Goal: Information Seeking & Learning: Compare options

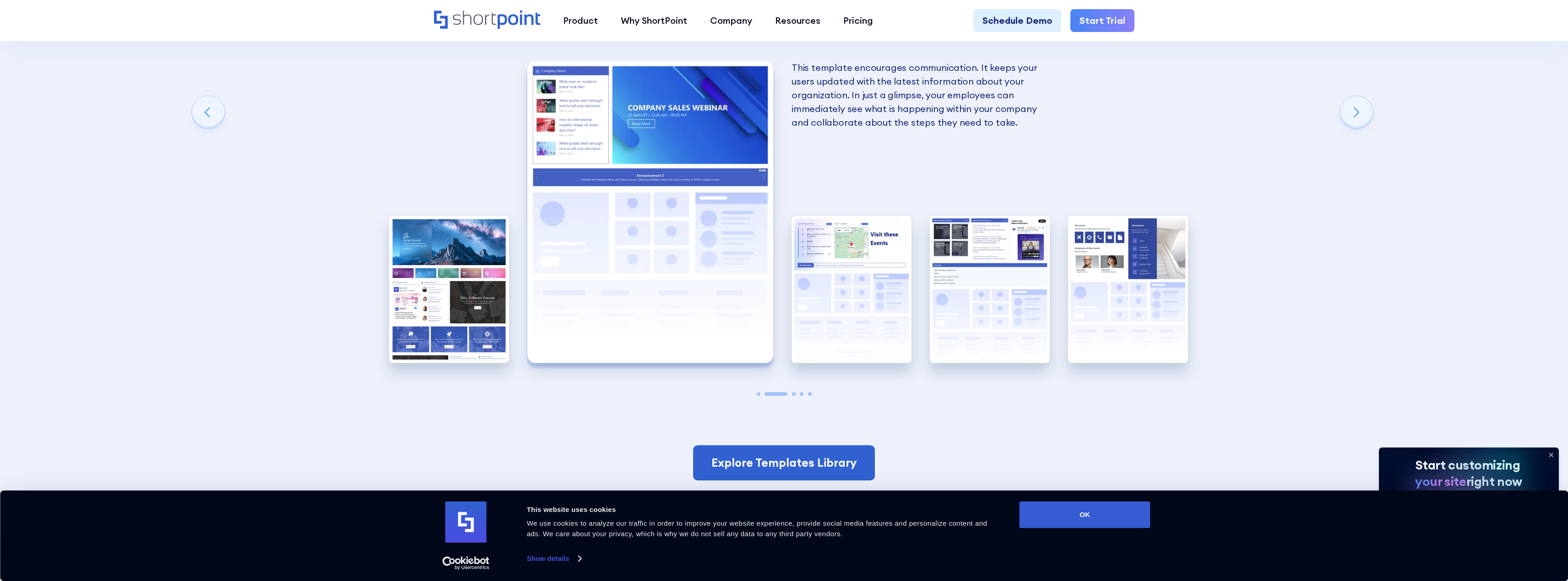
scroll to position [1966, 0]
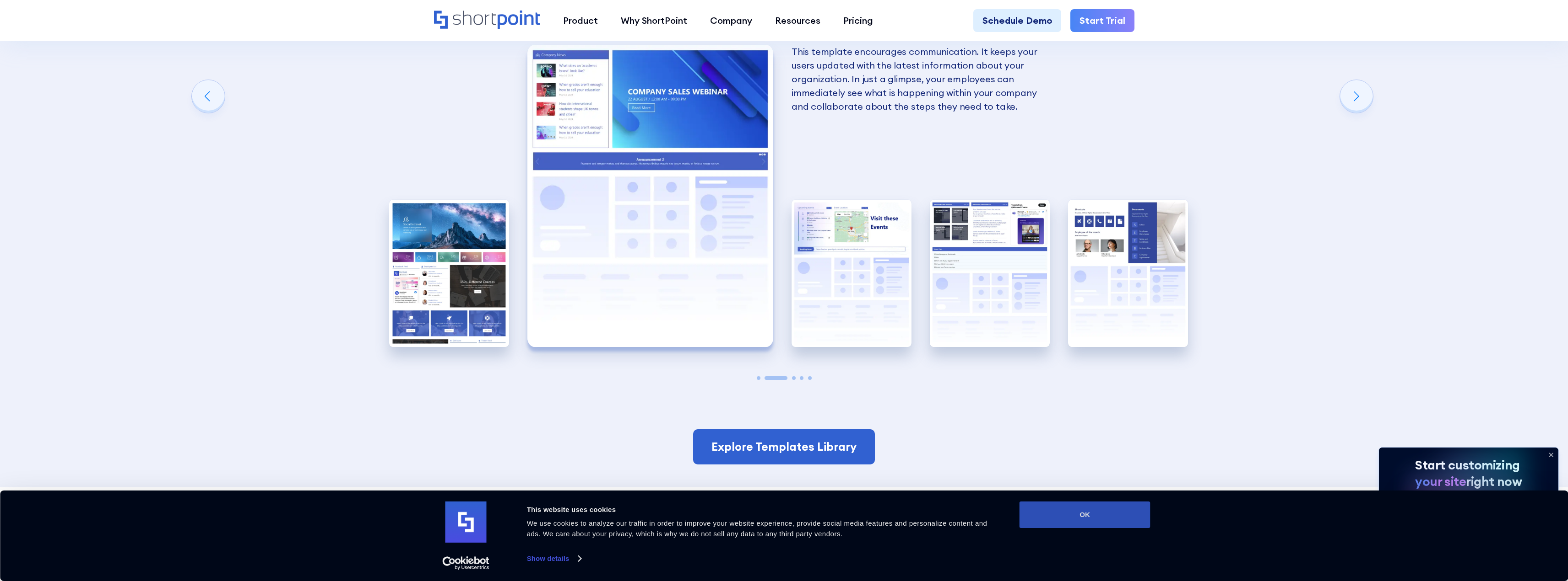
click at [1039, 522] on button "OK" at bounding box center [1084, 515] width 131 height 26
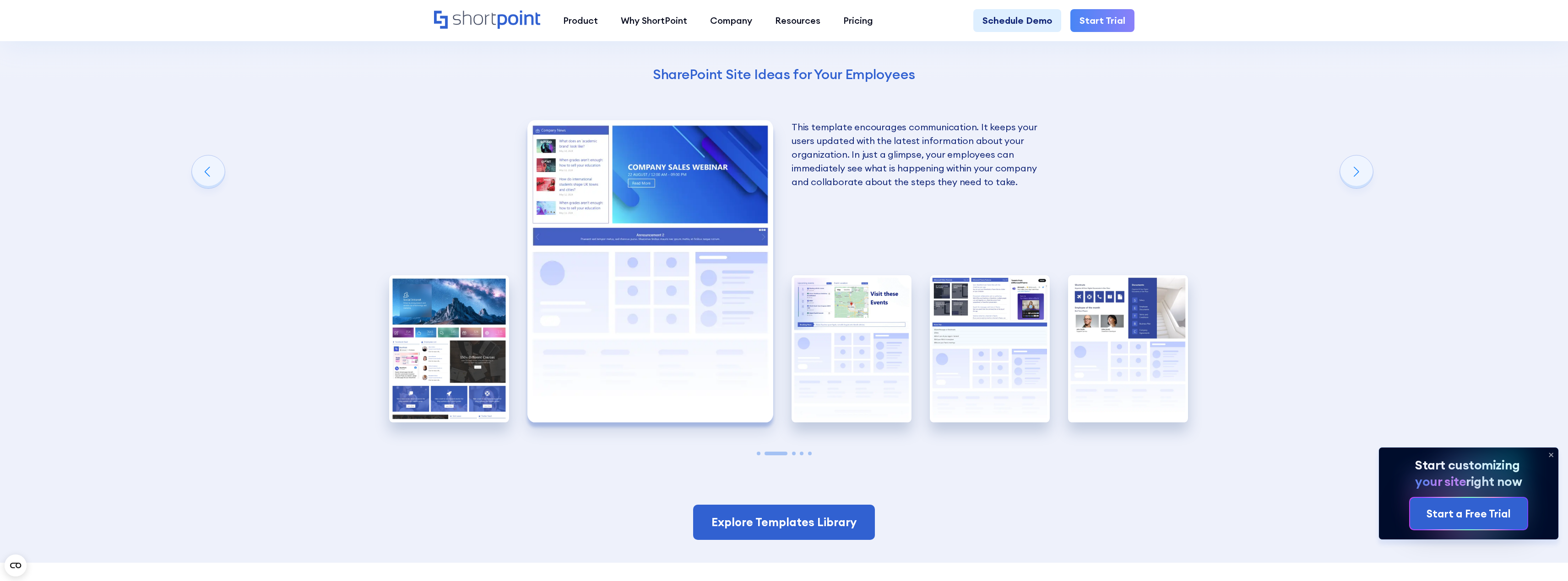
scroll to position [1875, 0]
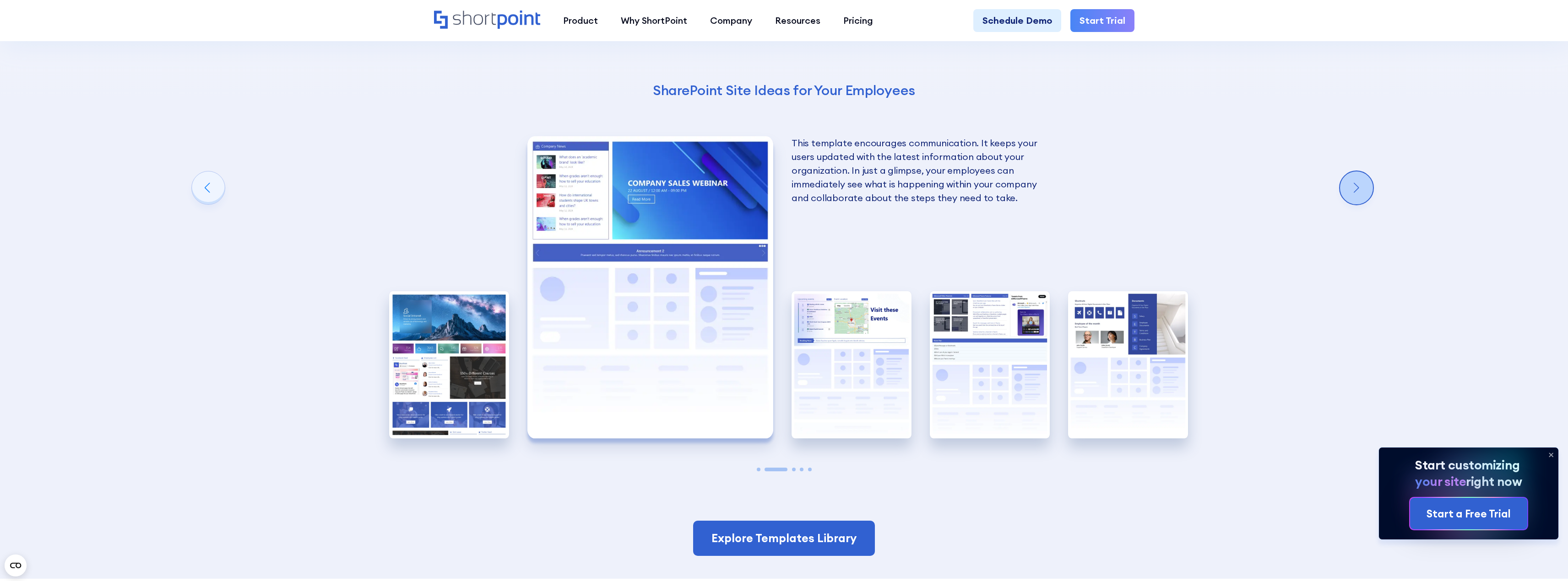
click at [1368, 184] on div "Next slide" at bounding box center [1357, 188] width 33 height 33
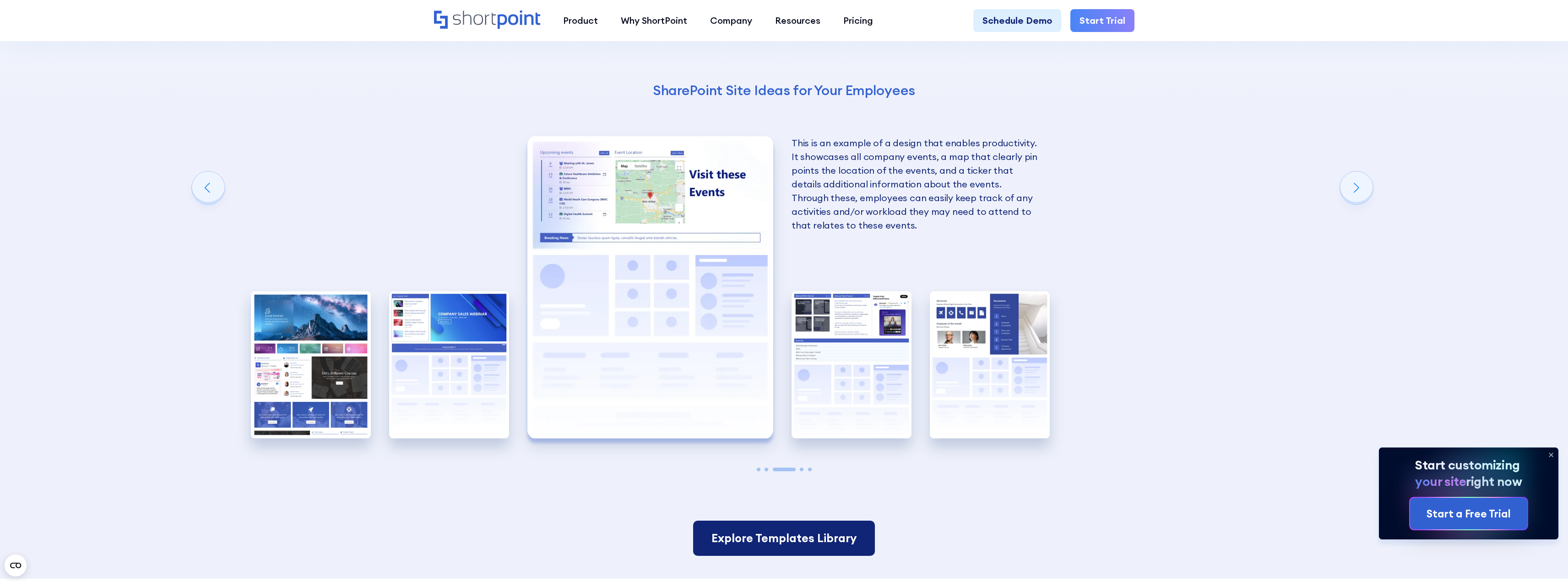
click at [779, 545] on link "Explore Templates Library" at bounding box center [784, 539] width 181 height 36
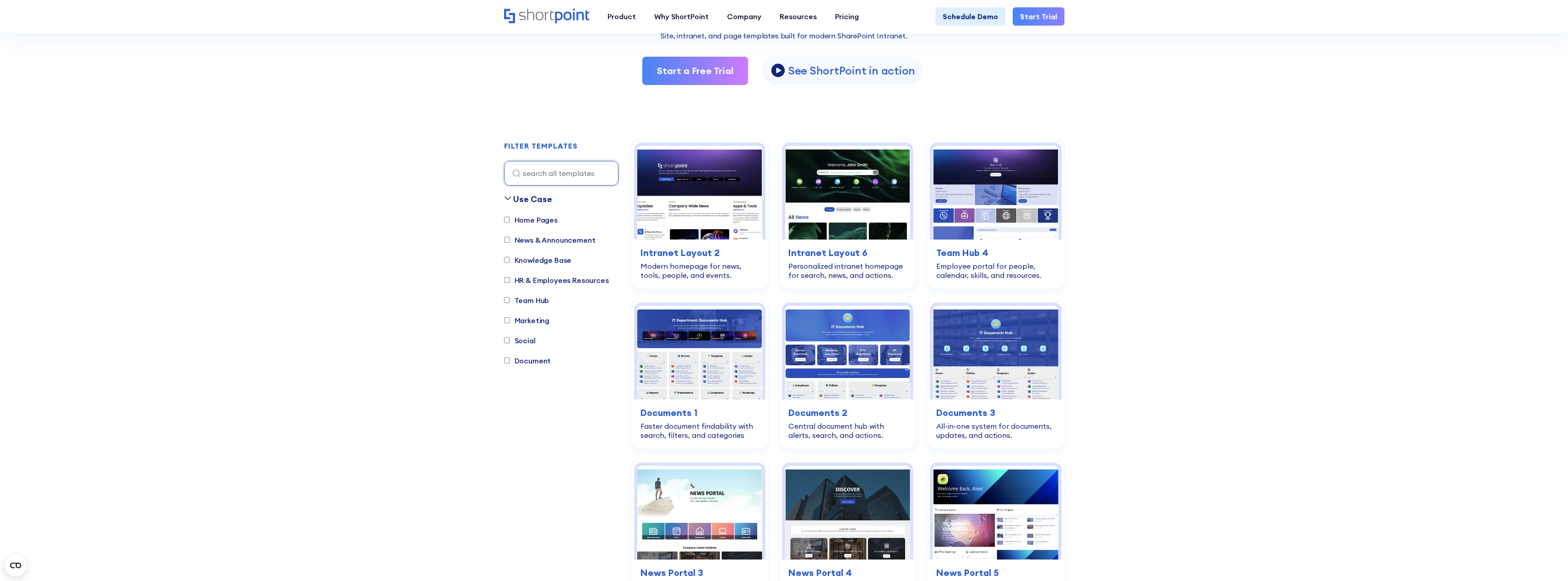
scroll to position [183, 0]
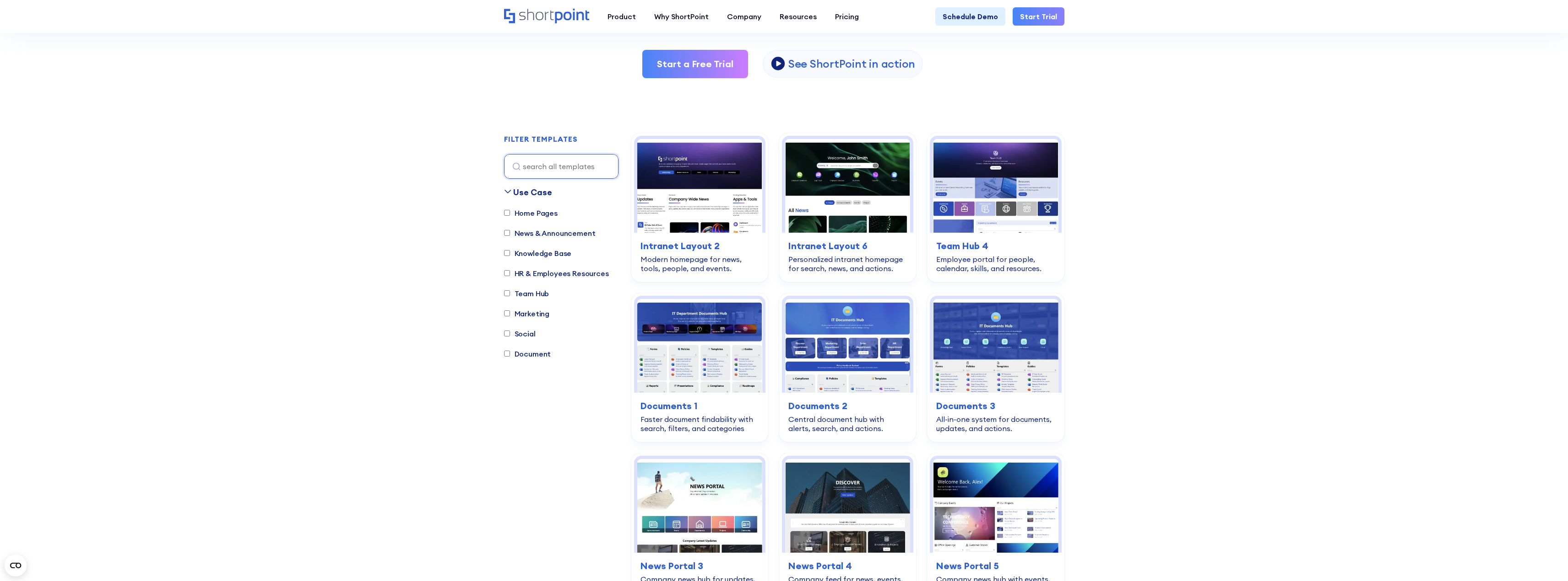
click at [522, 293] on label "Team Hub" at bounding box center [526, 293] width 45 height 11
click at [510, 293] on input "Team Hub" at bounding box center [507, 293] width 6 height 6
checkbox input "true"
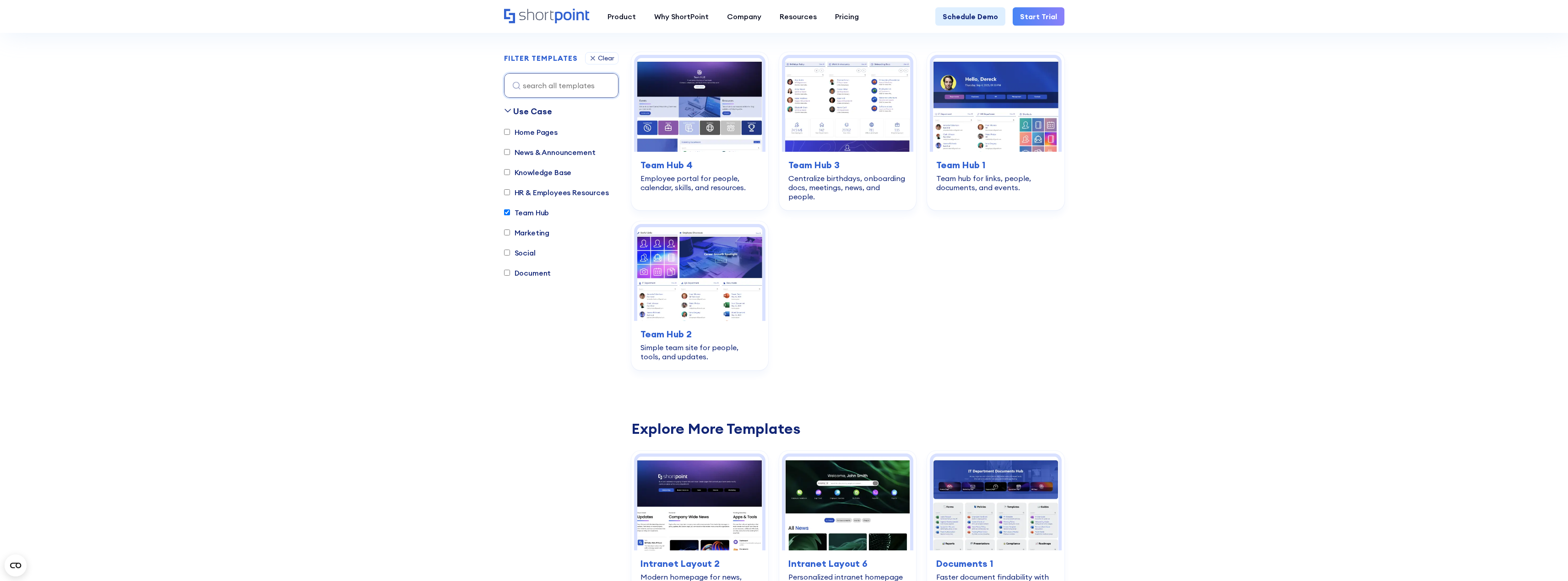
scroll to position [271, 0]
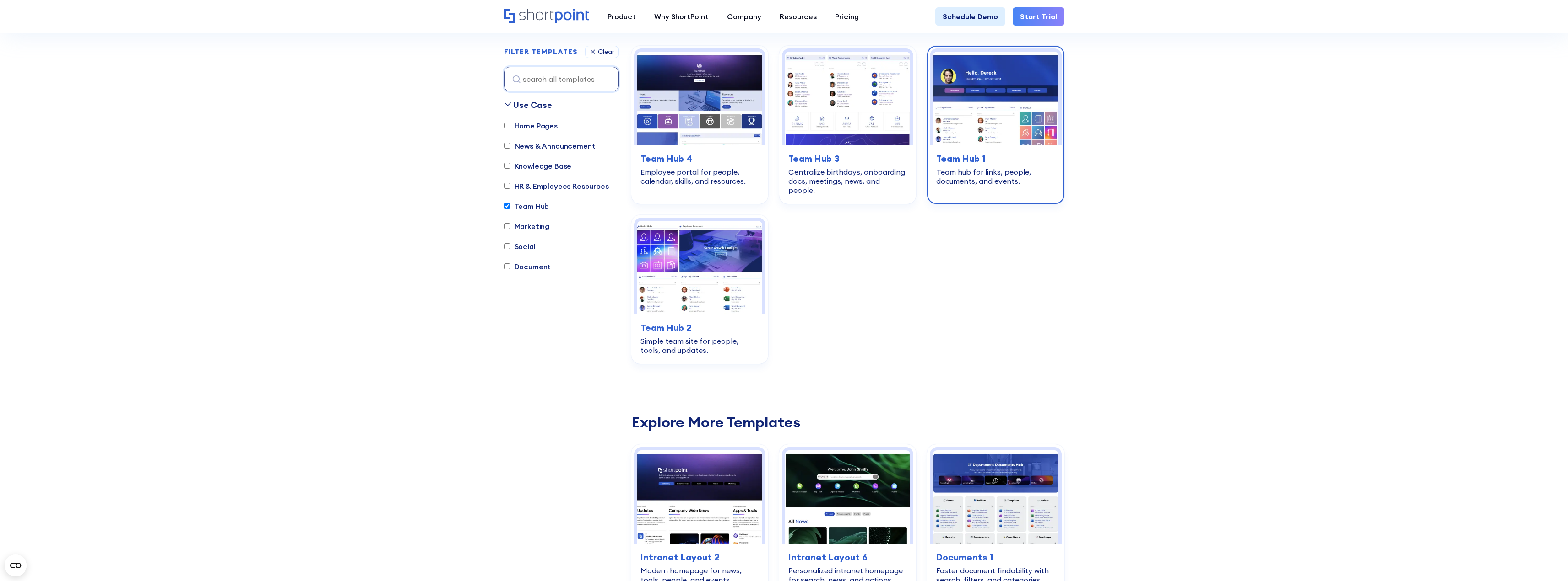
click at [972, 168] on div "Team hub for links, people, documents, and events." at bounding box center [995, 177] width 119 height 19
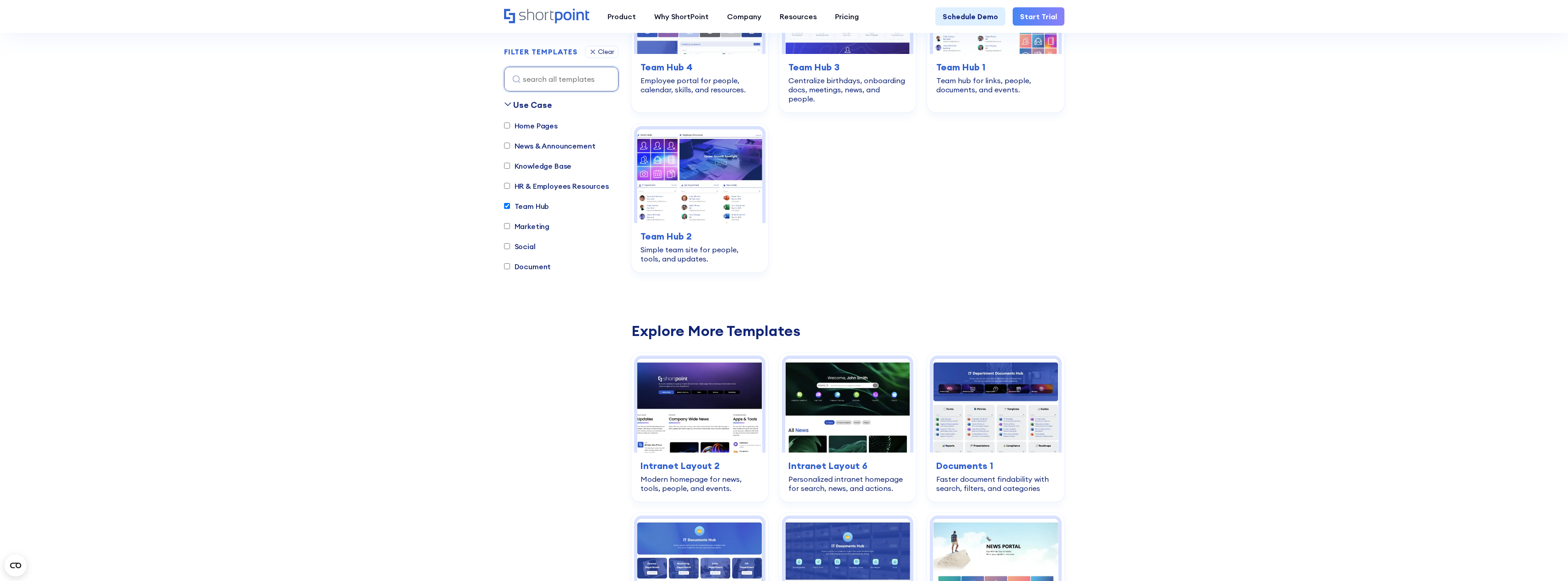
scroll to position [453, 0]
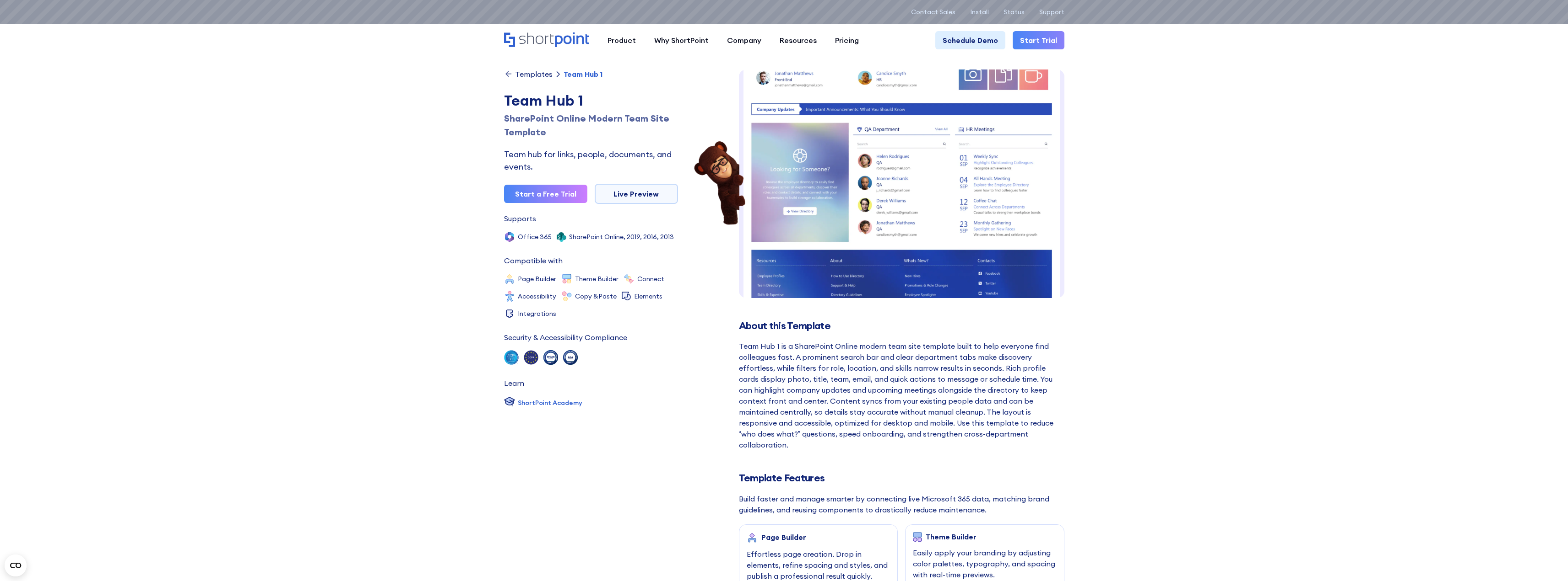
scroll to position [46, 0]
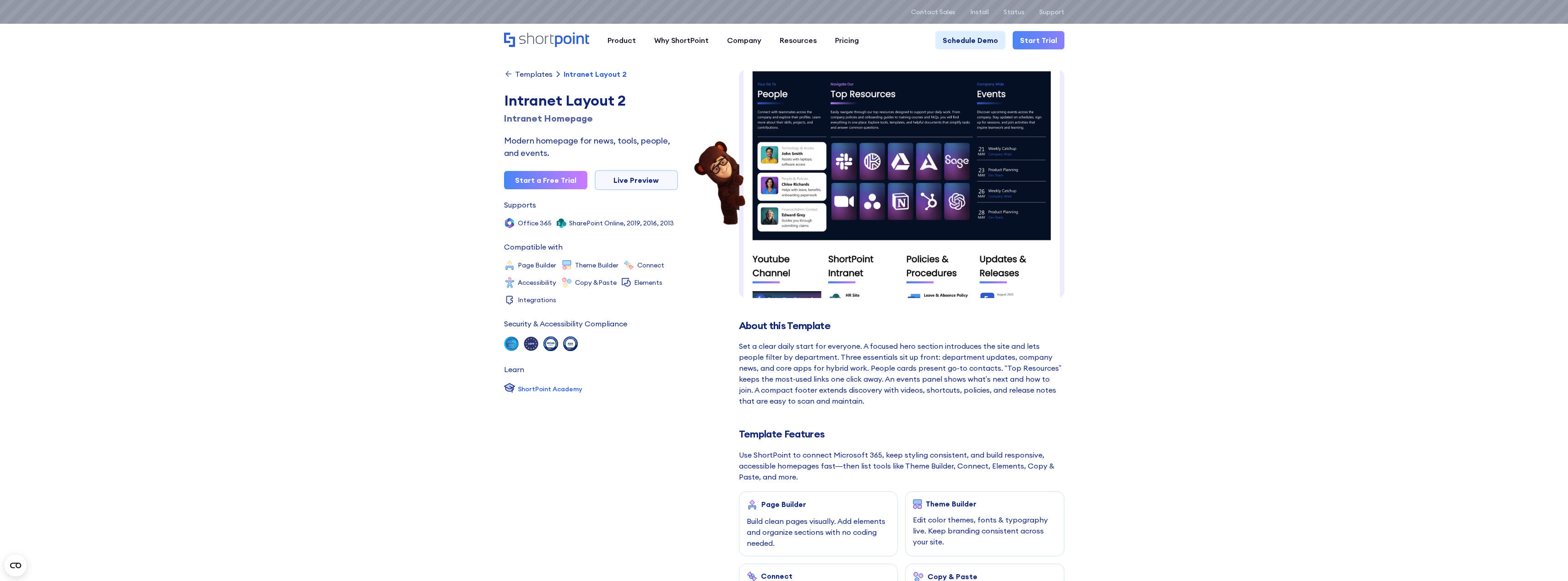
scroll to position [228, 0]
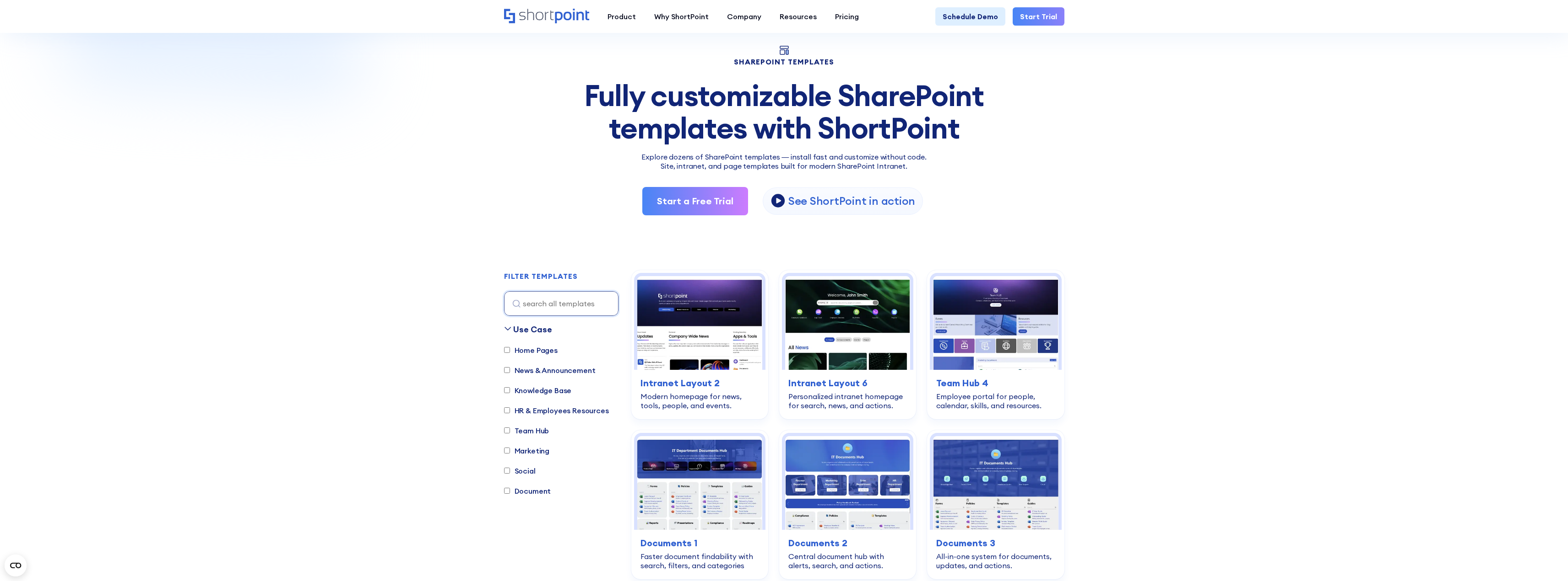
scroll to position [91, 0]
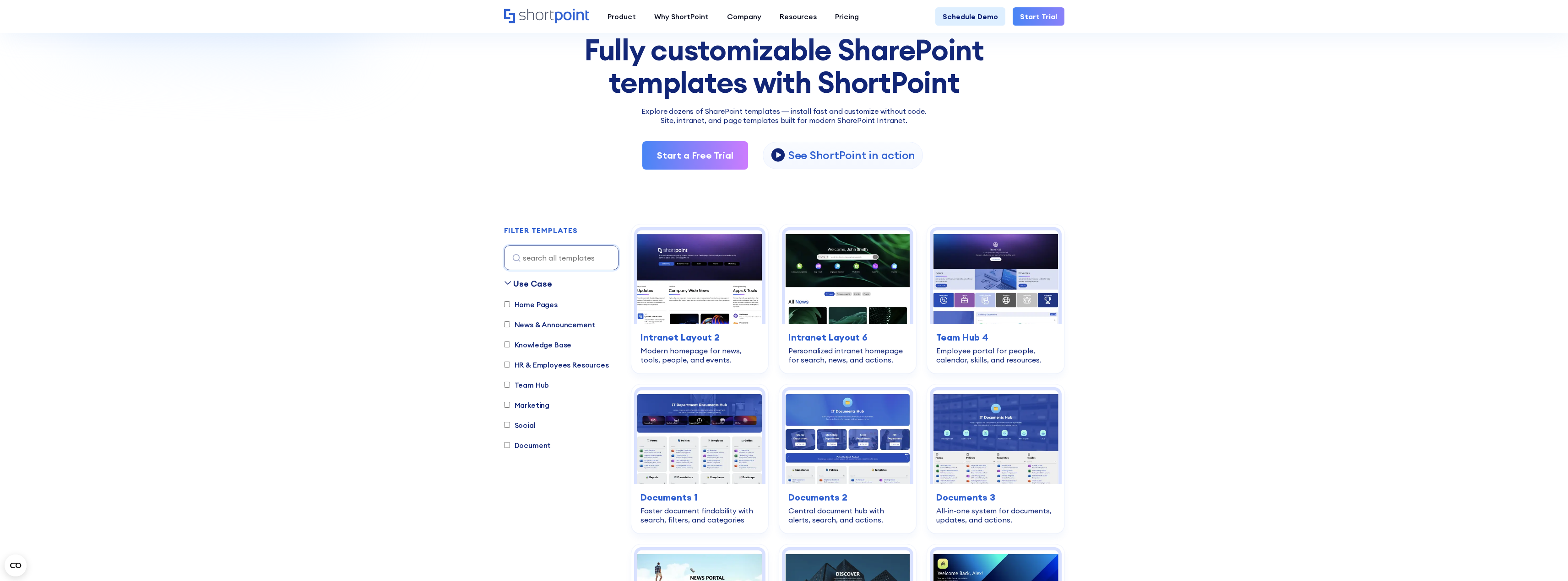
click at [516, 385] on label "Team Hub" at bounding box center [526, 385] width 45 height 11
click at [510, 385] on input "Team Hub" at bounding box center [507, 385] width 6 height 6
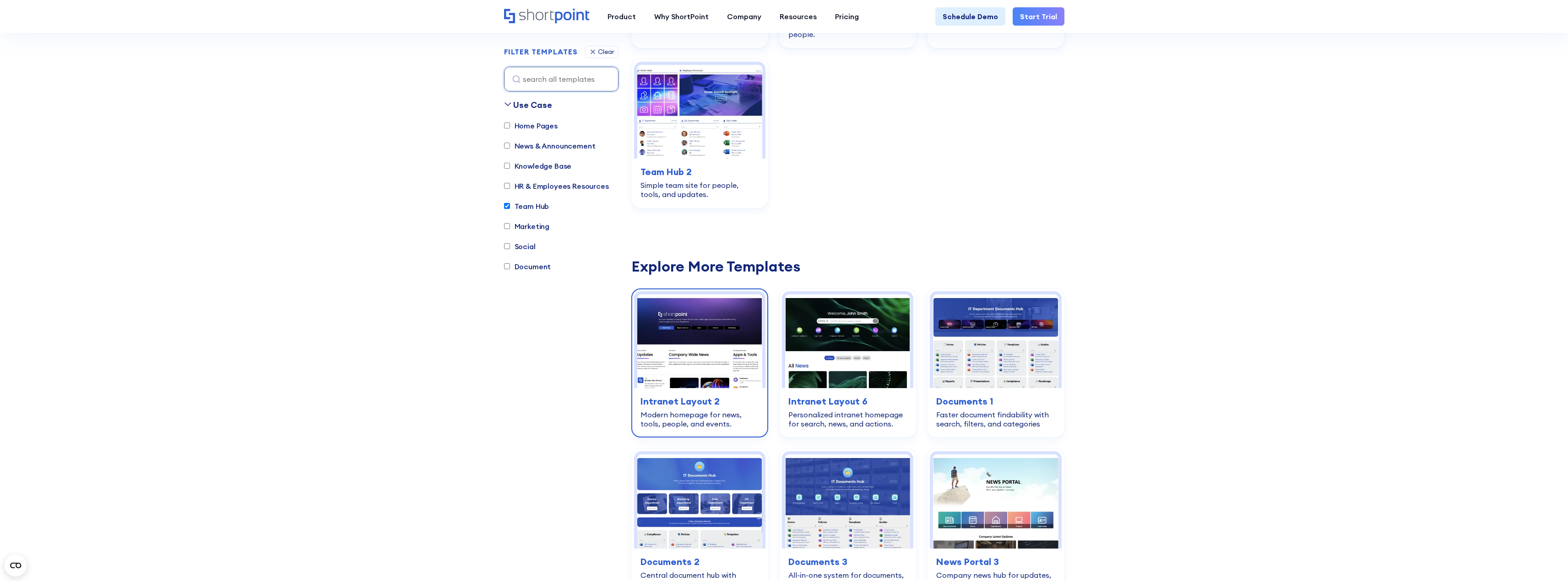
scroll to position [453, 0]
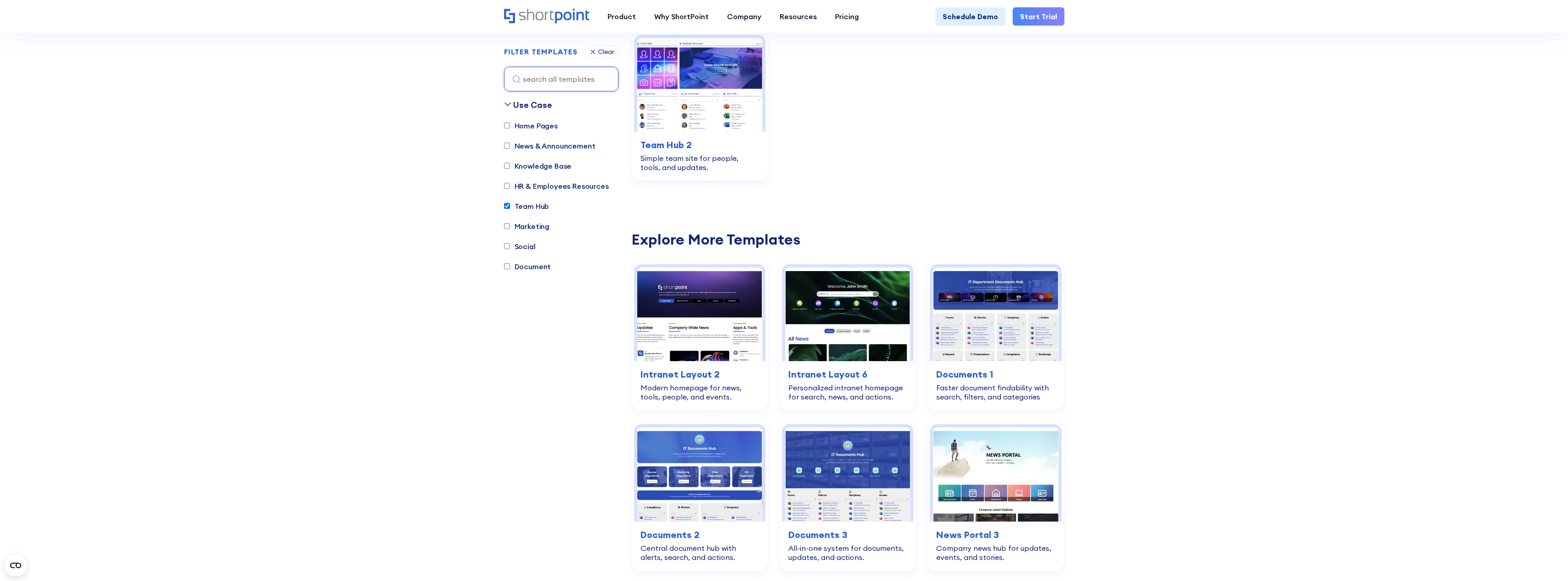
drag, startPoint x: 525, startPoint y: 207, endPoint x: 528, endPoint y: 218, distance: 11.4
click at [525, 207] on label "Team Hub" at bounding box center [526, 206] width 45 height 11
click at [510, 207] on input "Team Hub" at bounding box center [507, 206] width 6 height 6
checkbox input "false"
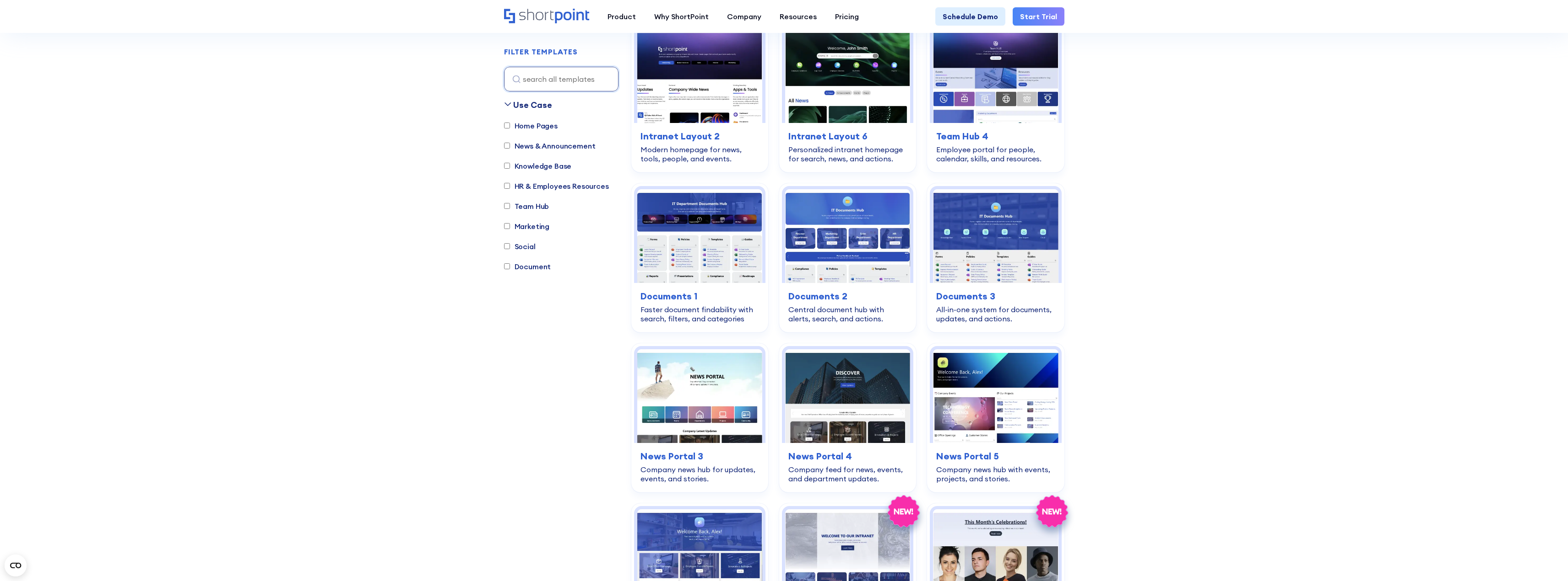
scroll to position [271, 0]
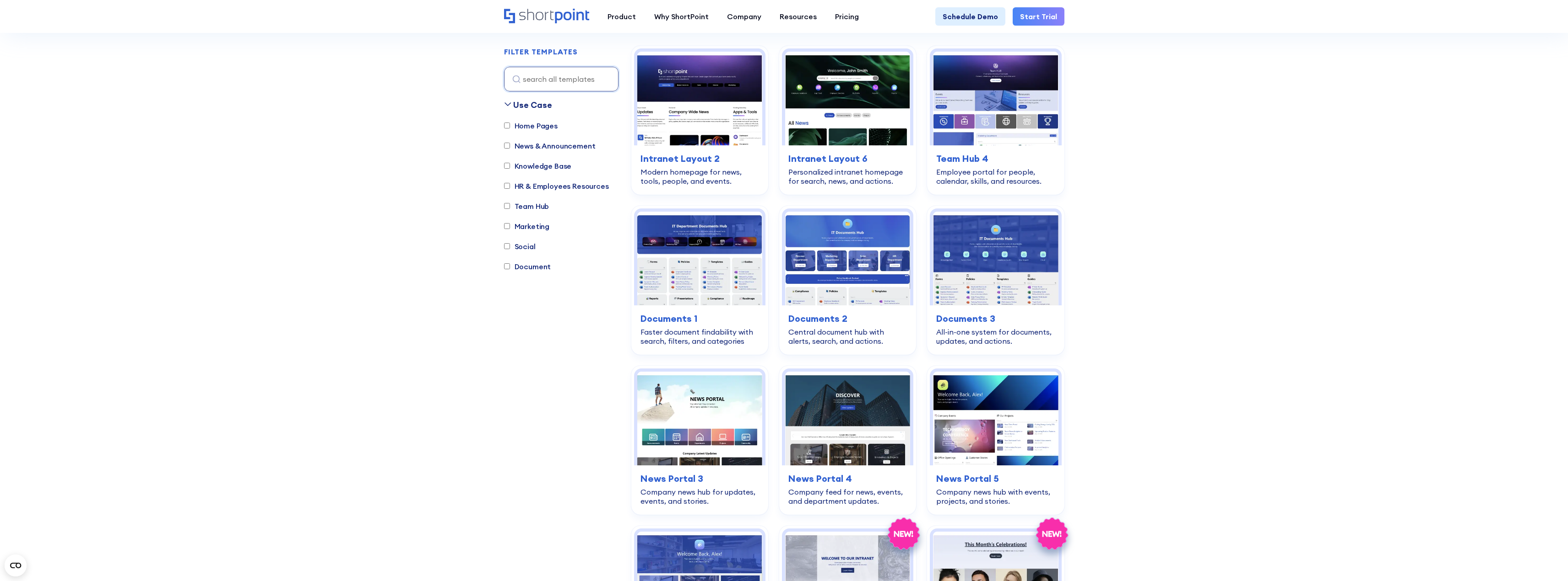
click at [524, 265] on label "Document" at bounding box center [528, 266] width 47 height 11
click at [510, 265] on input "Document" at bounding box center [507, 267] width 6 height 6
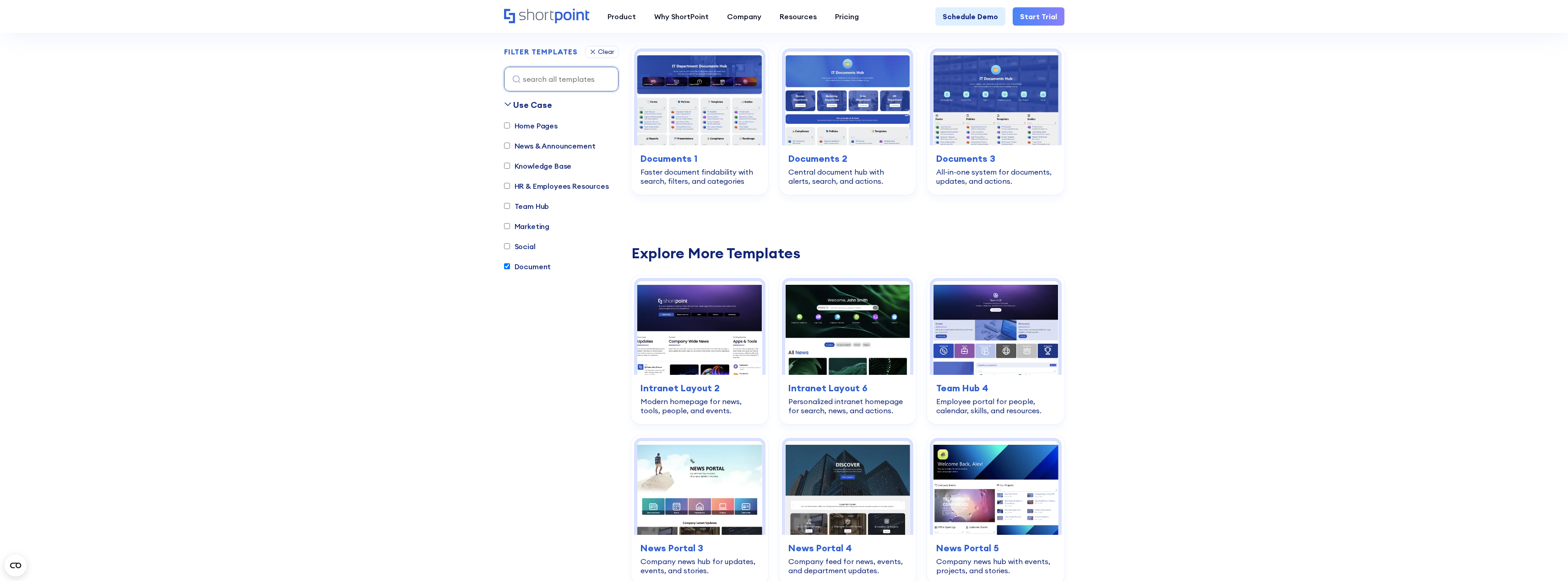
click at [524, 265] on label "Document" at bounding box center [528, 266] width 47 height 11
click at [510, 265] on input "Document" at bounding box center [507, 267] width 6 height 6
checkbox input "false"
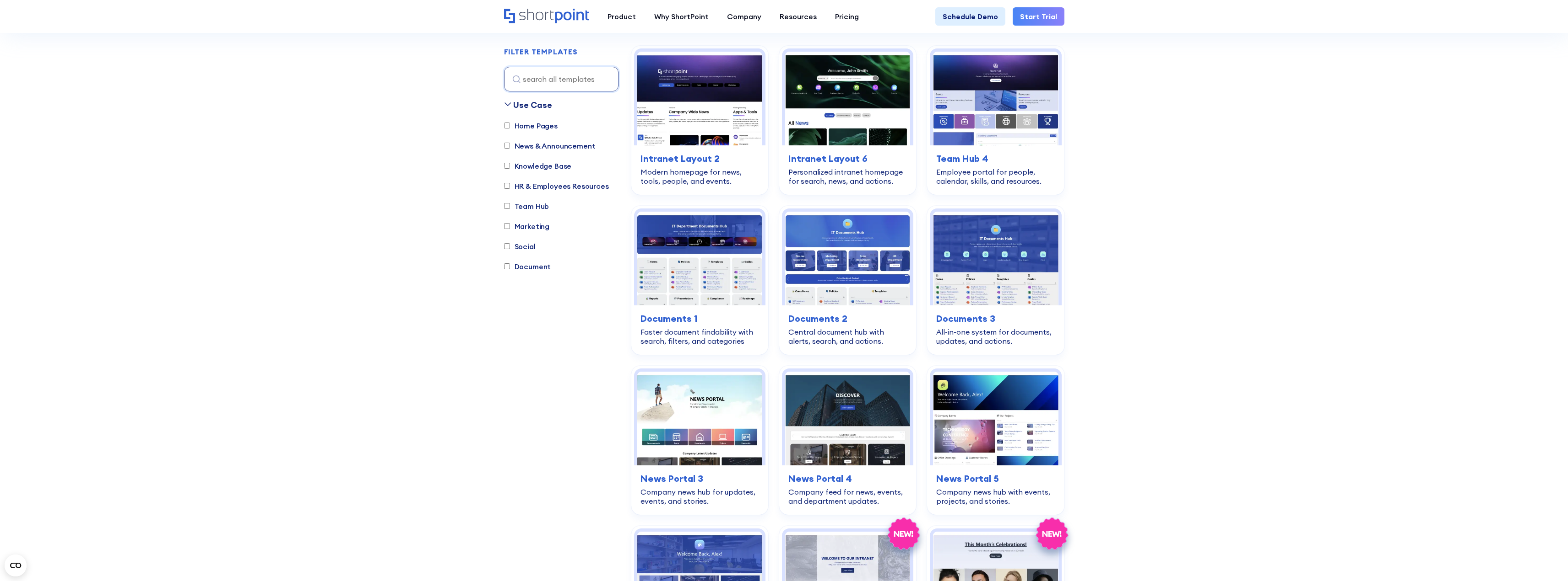
click at [549, 147] on label "News & Announcement" at bounding box center [550, 146] width 91 height 11
click at [510, 147] on input "News & Announcement" at bounding box center [507, 146] width 6 height 6
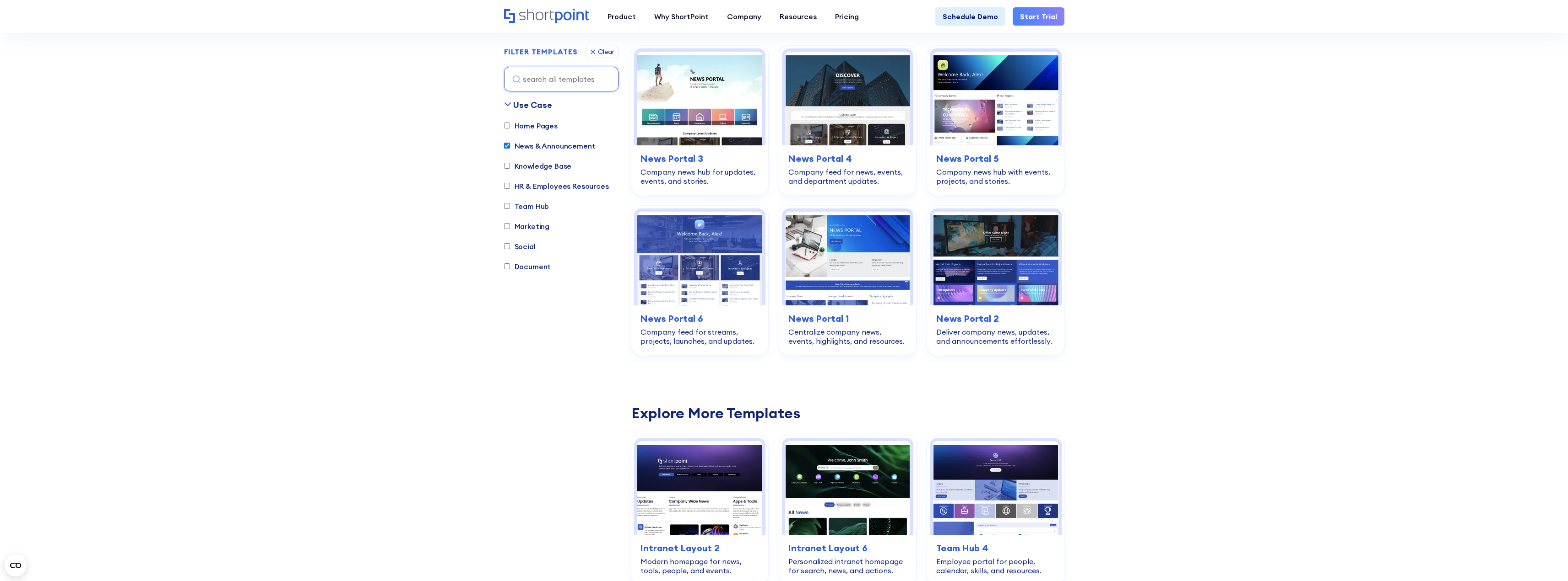
click at [549, 147] on label "News & Announcement" at bounding box center [550, 146] width 91 height 11
click at [510, 147] on input "News & Announcement" at bounding box center [507, 146] width 6 height 6
checkbox input "false"
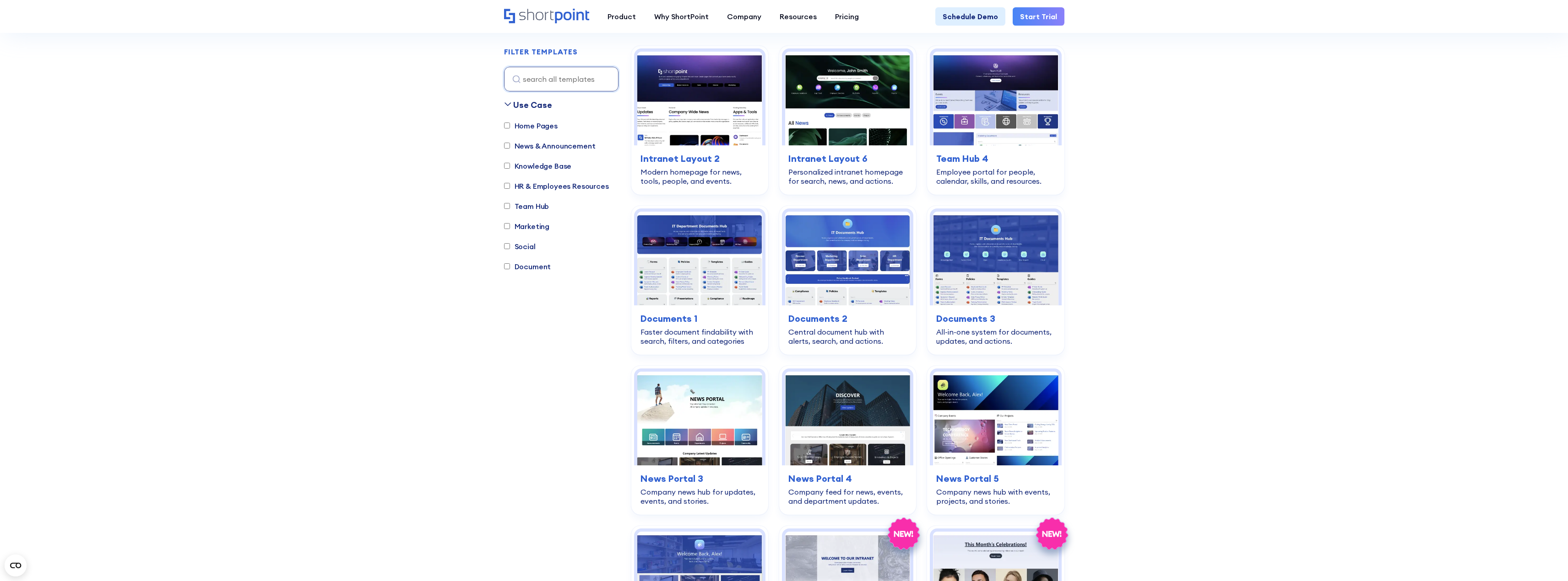
click at [551, 173] on div "Knowledge Base" at bounding box center [538, 167] width 68 height 13
click at [551, 170] on label "Knowledge Base" at bounding box center [538, 166] width 68 height 11
click at [510, 169] on input "Knowledge Base" at bounding box center [507, 166] width 6 height 6
checkbox input "true"
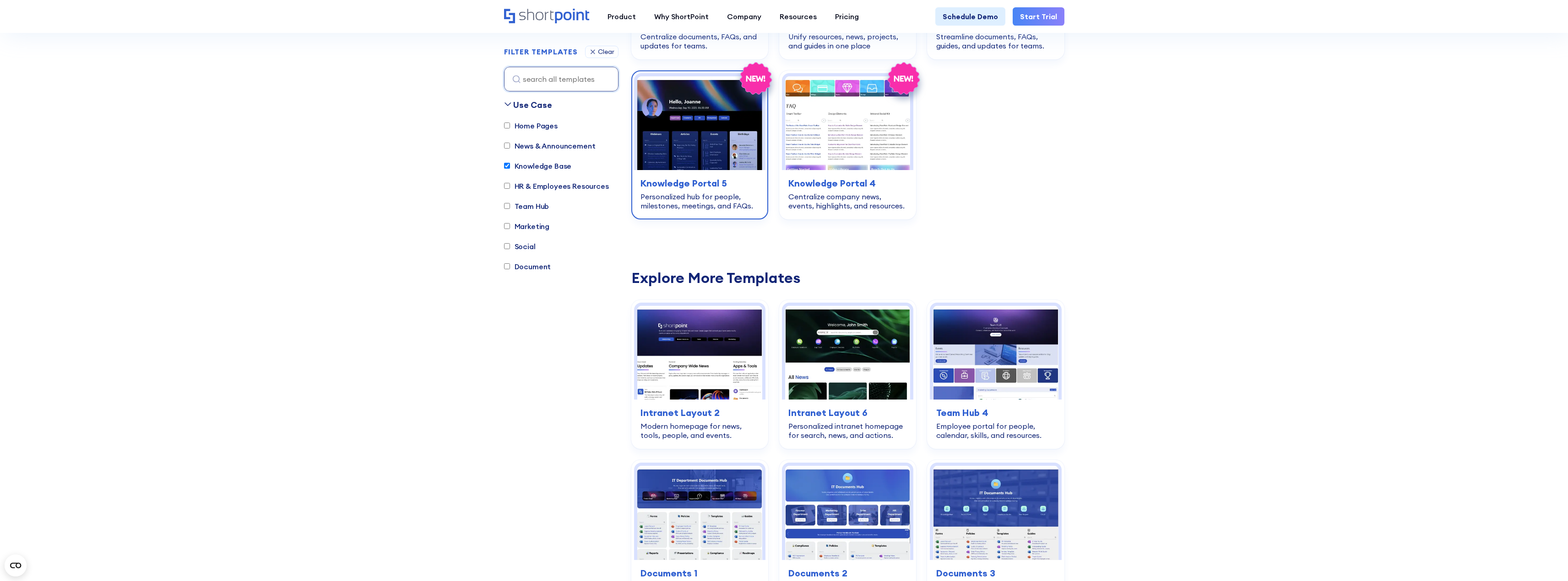
scroll to position [408, 0]
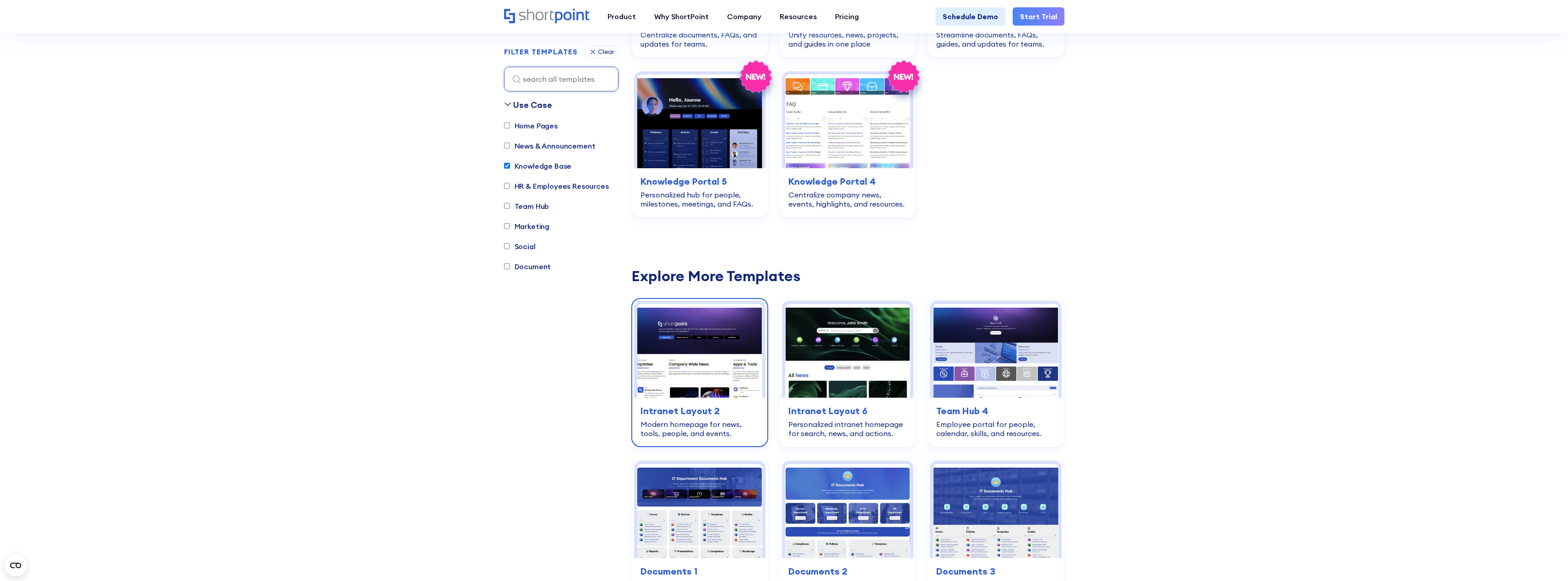
click at [721, 363] on img at bounding box center [699, 350] width 125 height 94
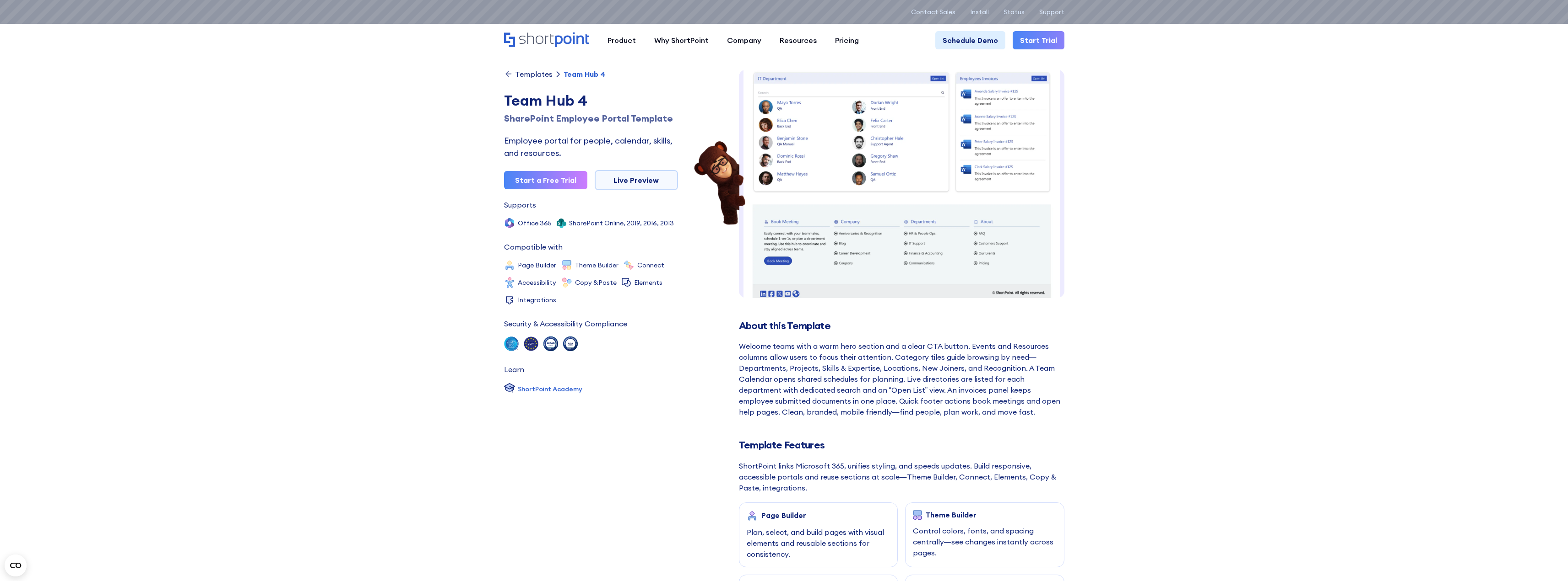
scroll to position [335, 0]
